Goal: Transaction & Acquisition: Purchase product/service

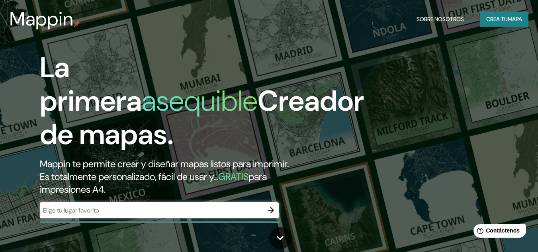
click at [380, 102] on div "La primera asequible Creador de mapas. Mappin te permite crear y diseñar mapas …" at bounding box center [269, 126] width 538 height 252
click at [201, 218] on div "​" at bounding box center [159, 210] width 239 height 16
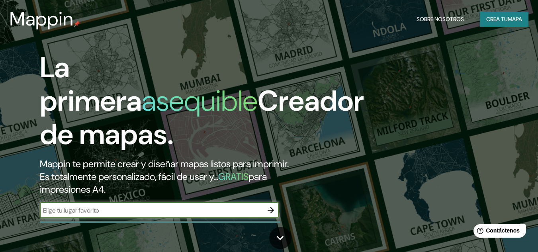
click at [219, 211] on input "text" at bounding box center [151, 210] width 223 height 9
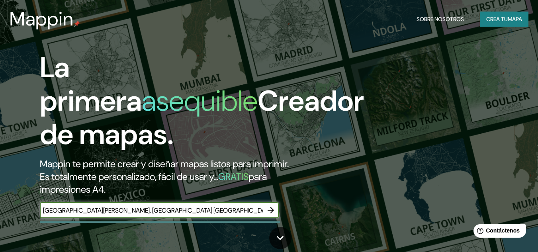
type input "[GEOGRAPHIC_DATA][PERSON_NAME], [GEOGRAPHIC_DATA] [GEOGRAPHIC_DATA]"
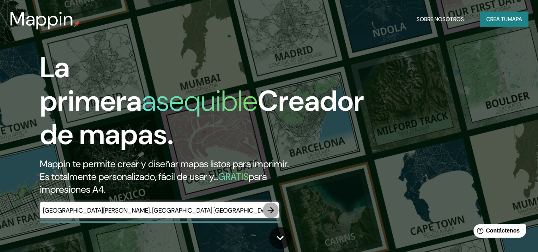
click at [268, 205] on icon "button" at bounding box center [271, 210] width 10 height 10
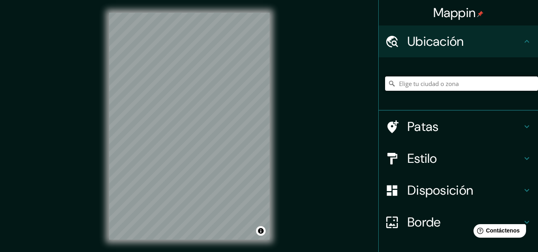
click at [415, 77] on input "Elige tu ciudad o zona" at bounding box center [461, 83] width 153 height 14
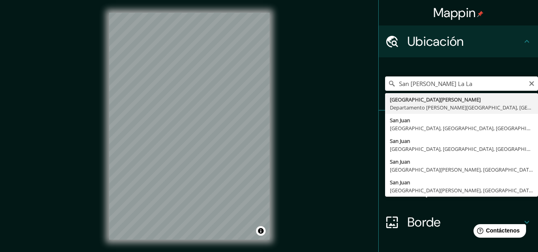
type input "[GEOGRAPHIC_DATA][PERSON_NAME], [GEOGRAPHIC_DATA][PERSON_NAME], [GEOGRAPHIC_DAT…"
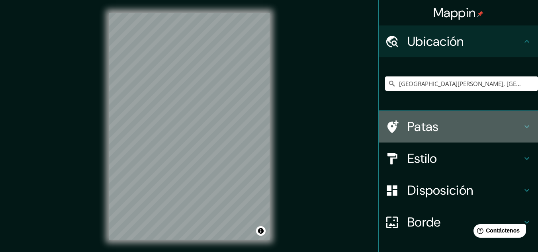
click at [522, 125] on icon at bounding box center [527, 127] width 10 height 10
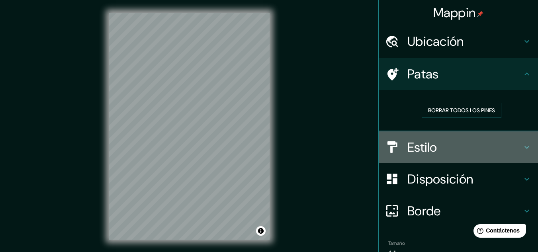
click at [522, 143] on icon at bounding box center [527, 147] width 10 height 10
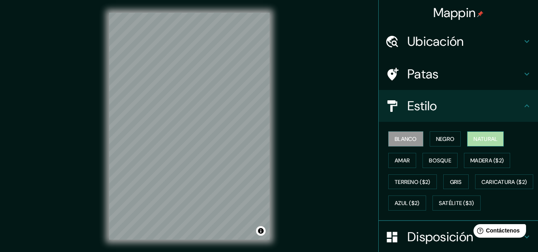
click at [488, 139] on font "Natural" at bounding box center [485, 138] width 24 height 7
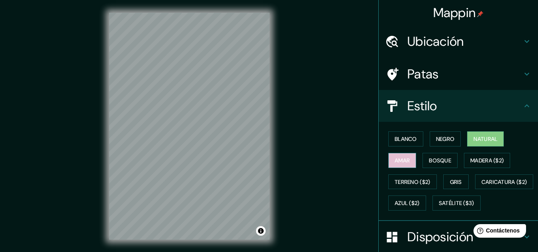
click at [410, 158] on button "Amar" at bounding box center [402, 160] width 28 height 15
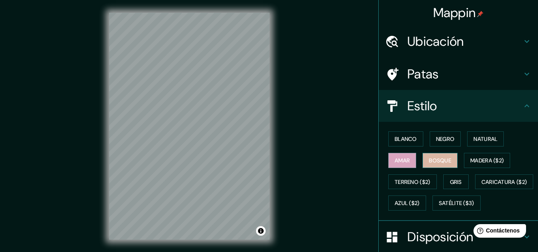
click at [441, 154] on button "Bosque" at bounding box center [439, 160] width 35 height 15
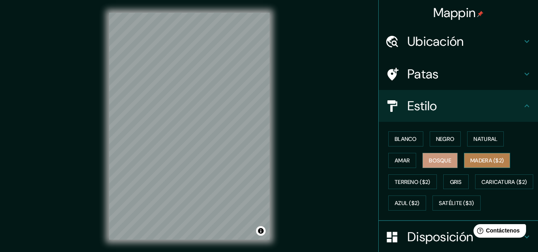
click at [470, 162] on font "Madera ($2)" at bounding box center [486, 160] width 33 height 7
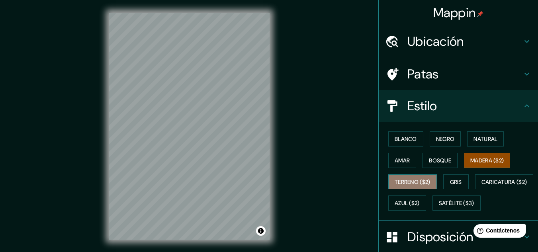
click at [416, 179] on font "Terreno ($2)" at bounding box center [412, 181] width 36 height 7
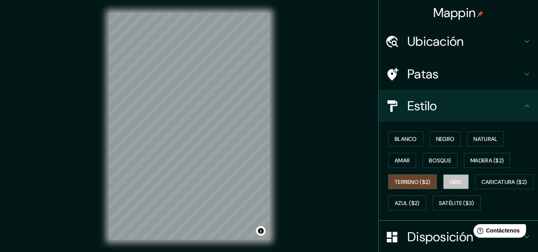
click at [455, 181] on font "Gris" at bounding box center [456, 181] width 12 height 7
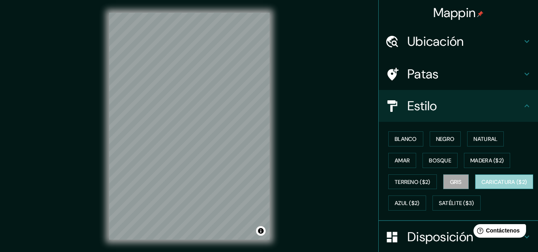
click at [481, 185] on font "Caricatura ($2)" at bounding box center [504, 181] width 46 height 7
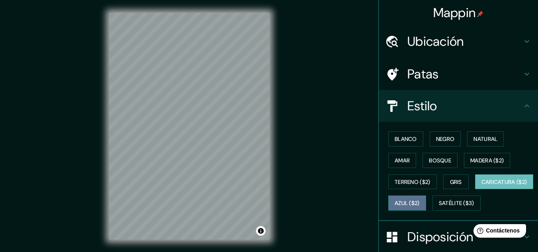
click at [420, 200] on font "Azul ($2)" at bounding box center [406, 203] width 25 height 7
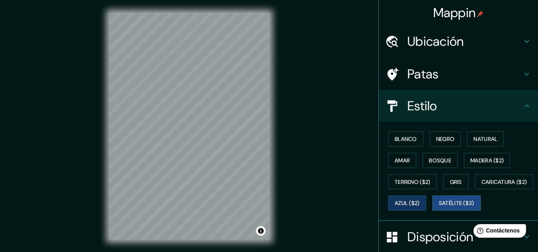
click at [439, 207] on font "Satélite ($3)" at bounding box center [456, 203] width 35 height 7
click at [483, 133] on button "Natural" at bounding box center [485, 138] width 37 height 15
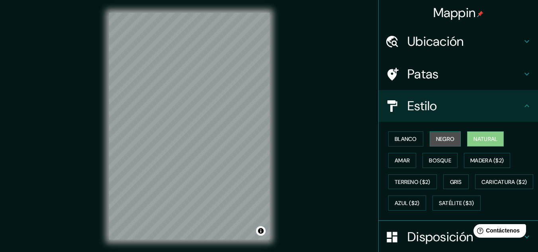
click at [436, 140] on font "Negro" at bounding box center [445, 138] width 19 height 7
click at [473, 140] on font "Natural" at bounding box center [485, 138] width 24 height 7
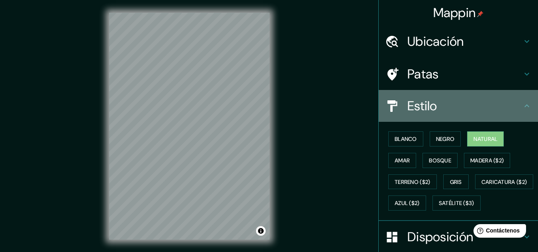
click at [525, 100] on div "Estilo" at bounding box center [458, 106] width 159 height 32
click at [525, 105] on icon at bounding box center [527, 106] width 10 height 10
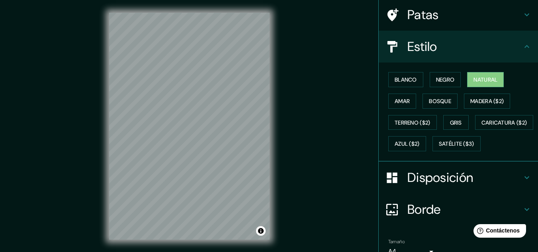
scroll to position [103, 0]
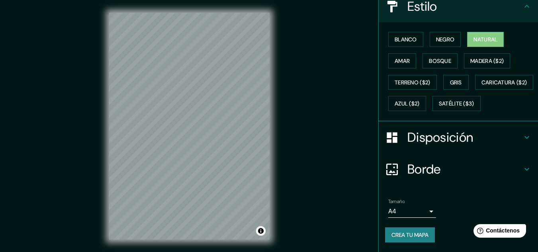
click at [522, 142] on icon at bounding box center [527, 138] width 10 height 10
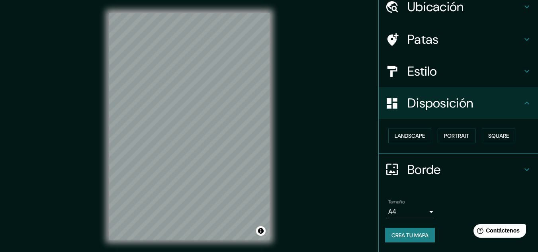
scroll to position [35, 0]
click at [401, 133] on font "Paisaje" at bounding box center [404, 135] width 20 height 7
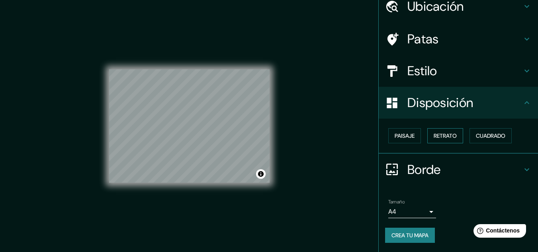
click at [439, 137] on font "Retrato" at bounding box center [444, 135] width 23 height 7
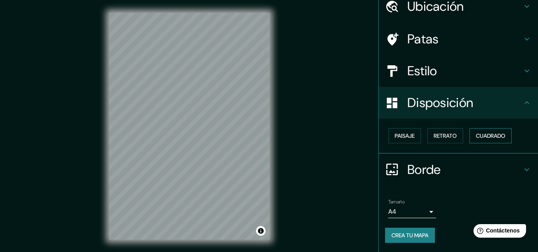
click at [484, 137] on font "Cuadrado" at bounding box center [490, 135] width 29 height 7
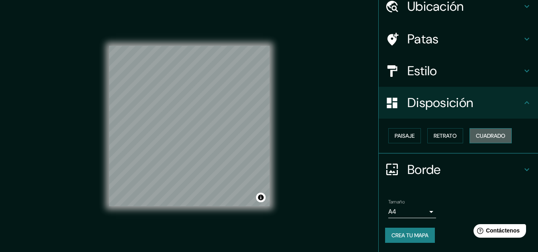
click at [484, 137] on font "Cuadrado" at bounding box center [490, 135] width 29 height 7
click at [406, 133] on font "Paisaje" at bounding box center [404, 135] width 20 height 7
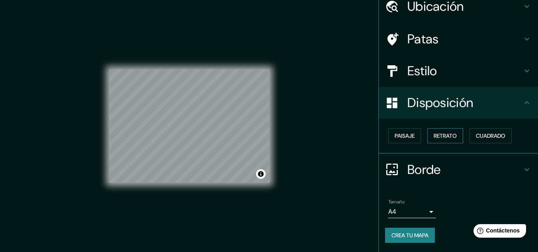
click at [451, 135] on font "Retrato" at bounding box center [444, 135] width 23 height 7
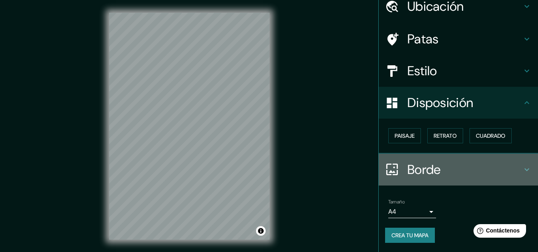
click at [522, 172] on icon at bounding box center [527, 170] width 10 height 10
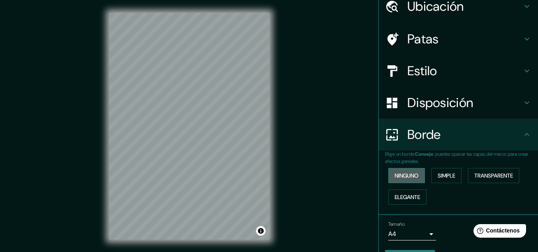
click at [405, 177] on font "Ninguno" at bounding box center [406, 175] width 24 height 7
click at [437, 175] on font "Simple" at bounding box center [446, 175] width 18 height 7
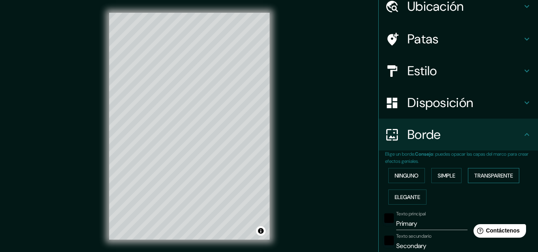
click at [478, 176] on font "Transparente" at bounding box center [493, 175] width 39 height 7
click at [397, 195] on font "Elegante" at bounding box center [406, 196] width 25 height 7
click at [398, 178] on font "Ninguno" at bounding box center [406, 175] width 24 height 7
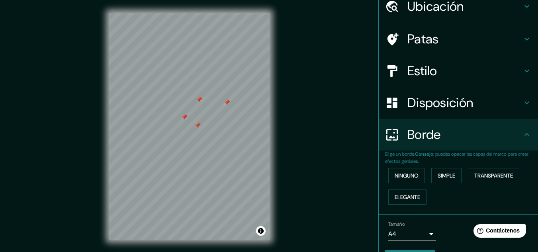
click at [329, 64] on div "Mappin Ubicación [GEOGRAPHIC_DATA][PERSON_NAME], [GEOGRAPHIC_DATA][PERSON_NAME]…" at bounding box center [269, 132] width 538 height 265
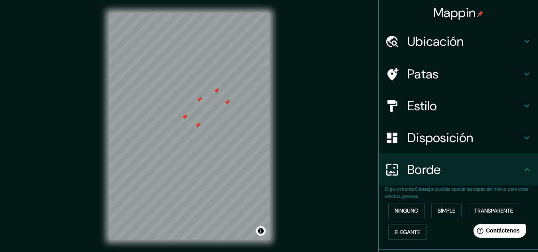
click at [477, 14] on img at bounding box center [480, 14] width 6 height 6
